Goal: Check status

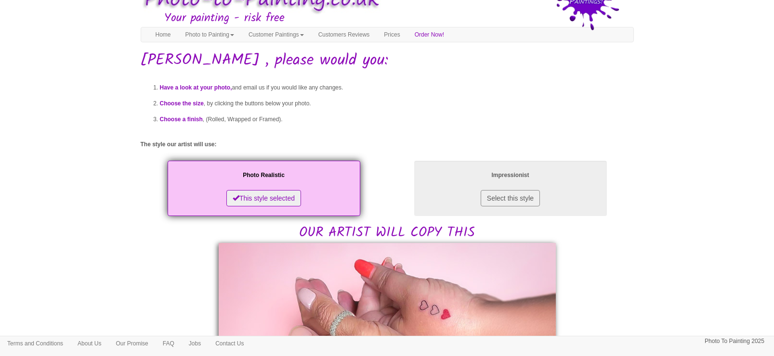
scroll to position [181, 0]
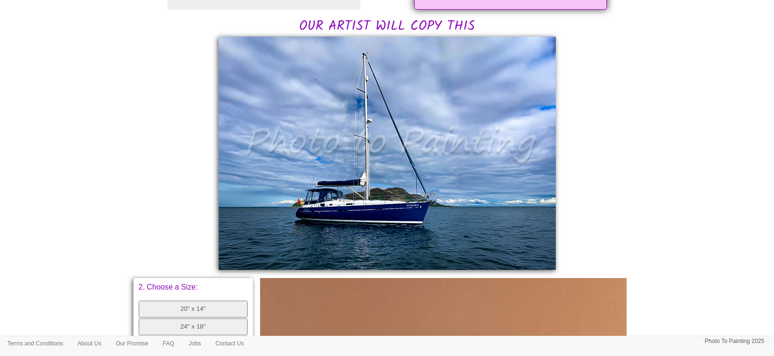
scroll to position [240, 0]
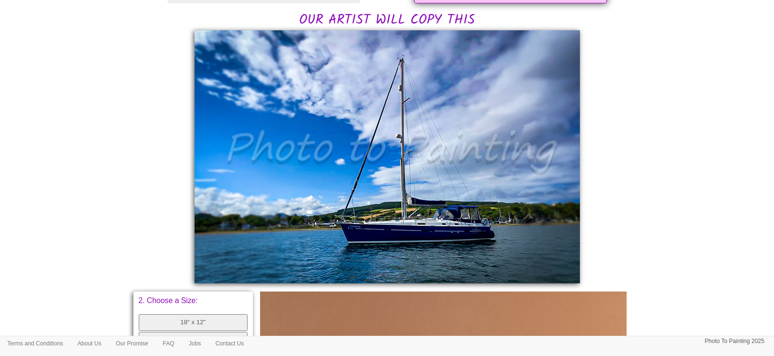
scroll to position [240, 0]
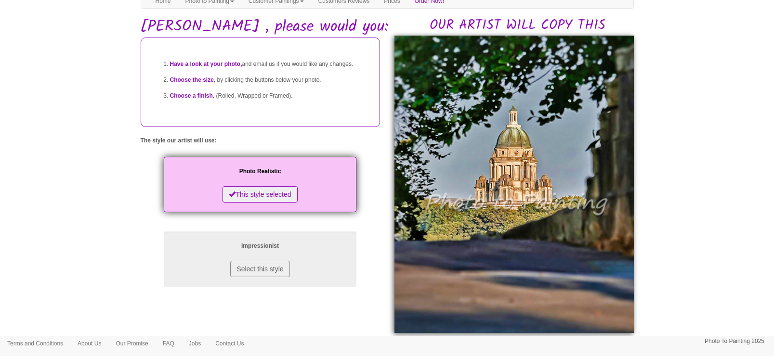
scroll to position [60, 0]
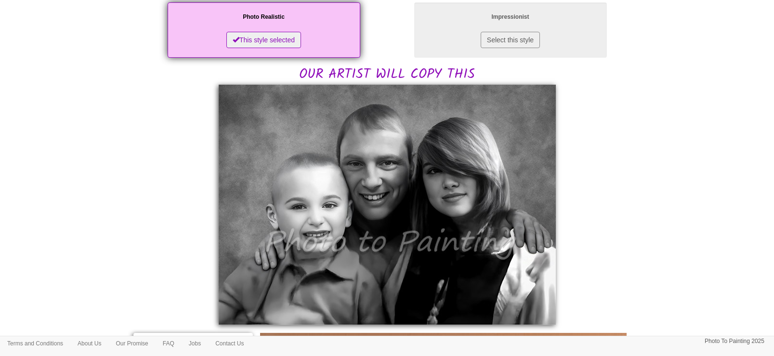
scroll to position [181, 0]
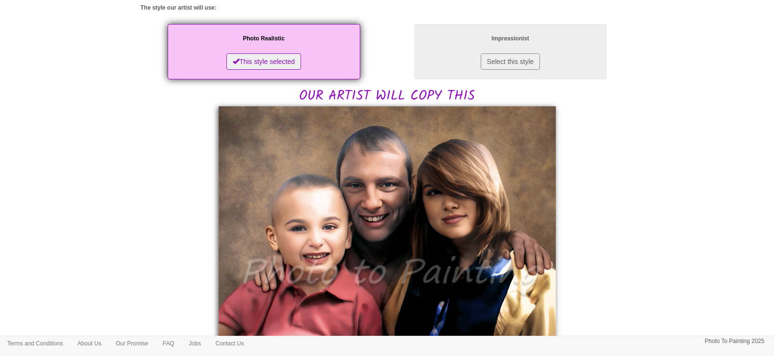
scroll to position [181, 0]
